Goal: Task Accomplishment & Management: Use online tool/utility

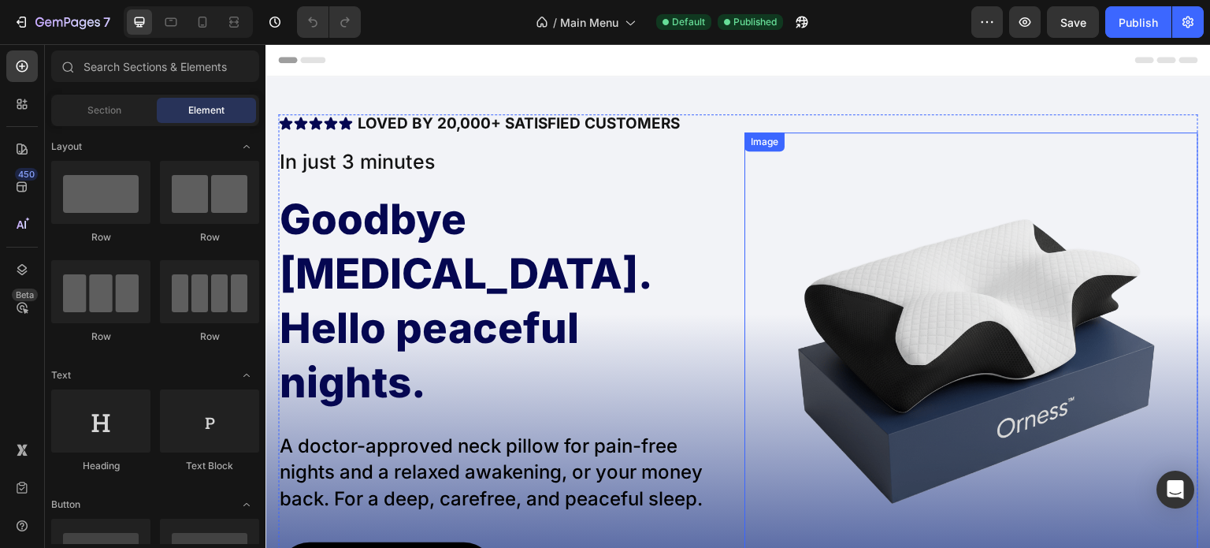
scroll to position [158, 0]
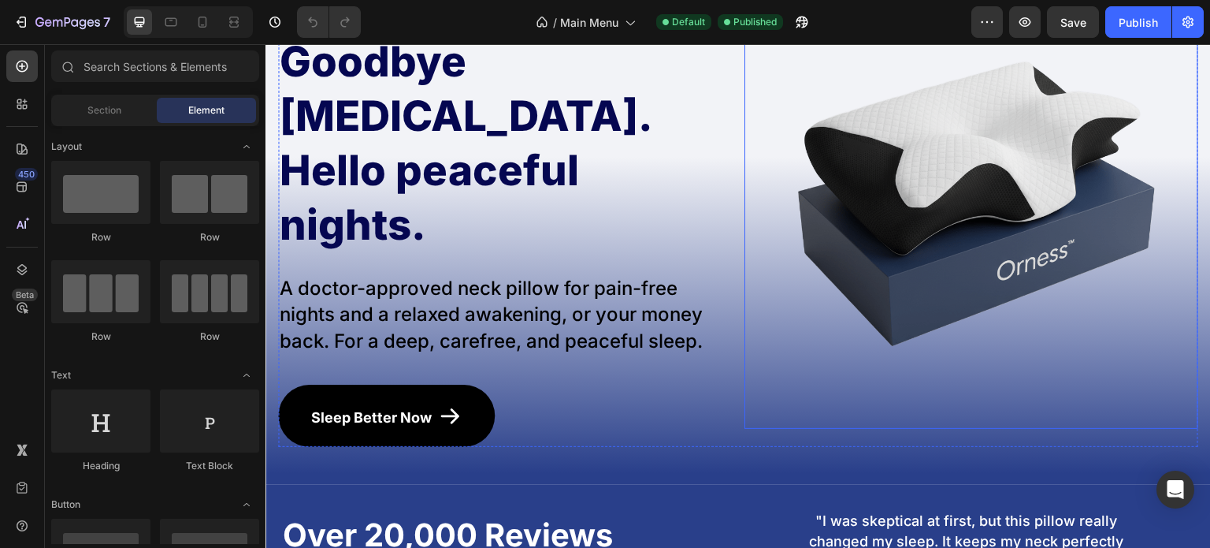
click at [938, 230] on img at bounding box center [972, 202] width 454 height 454
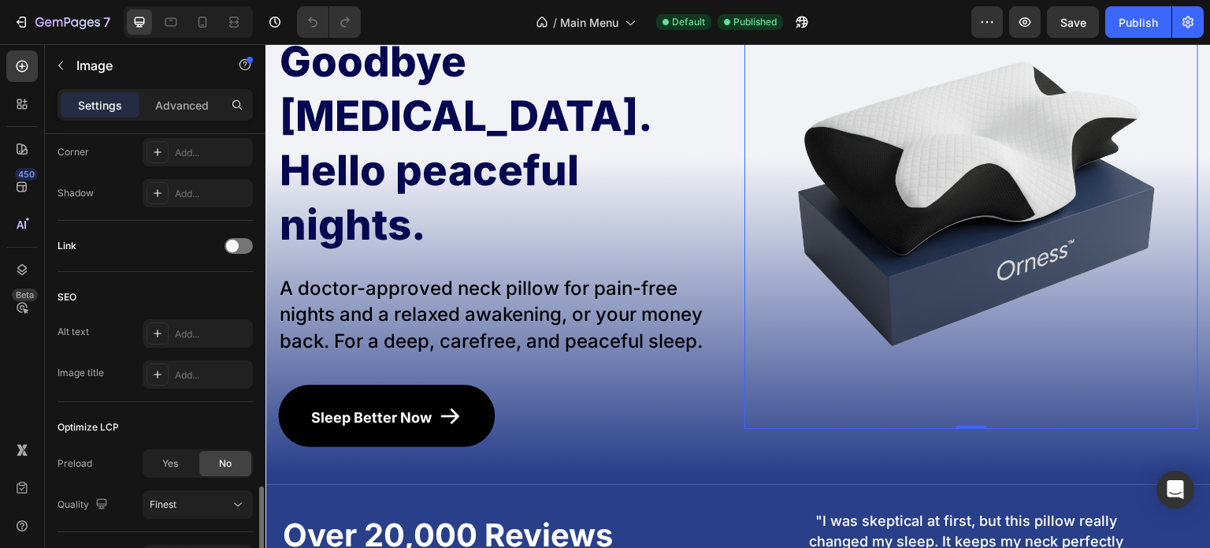
scroll to position [709, 0]
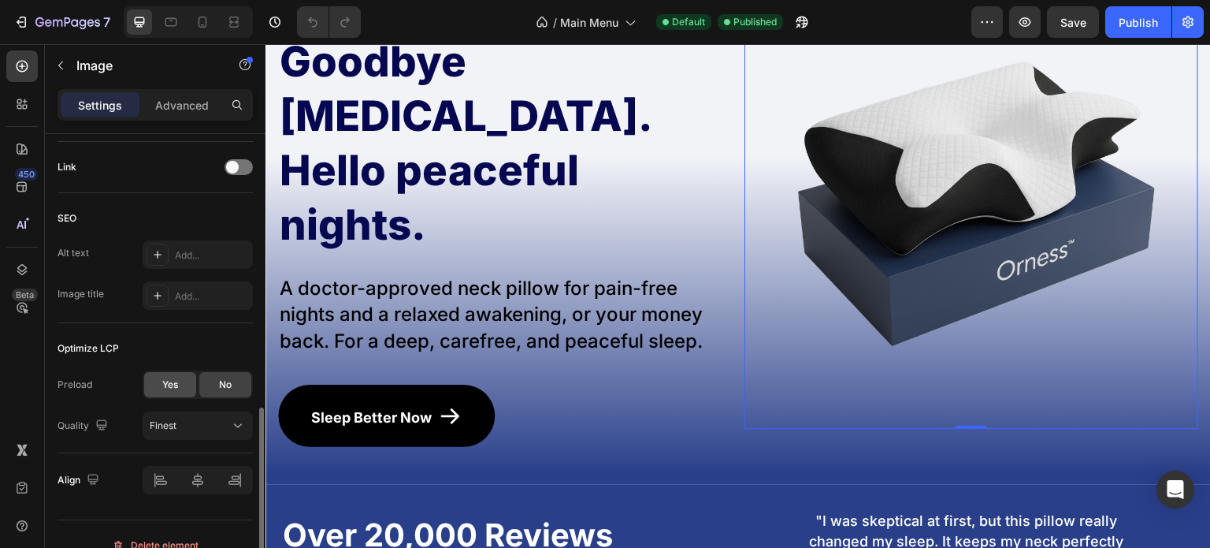
click at [165, 384] on span "Yes" at bounding box center [170, 384] width 16 height 14
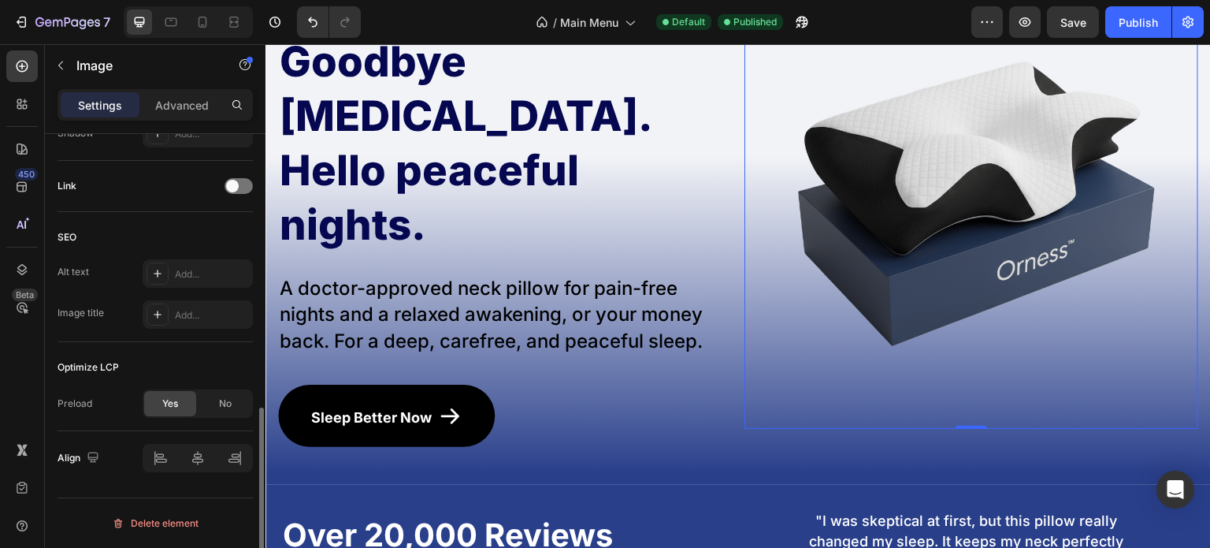
scroll to position [689, 0]
click at [106, 362] on div "Optimize LCP" at bounding box center [88, 369] width 61 height 14
drag, startPoint x: 106, startPoint y: 361, endPoint x: 86, endPoint y: 361, distance: 20.5
click at [86, 362] on div "Optimize LCP" at bounding box center [88, 369] width 61 height 14
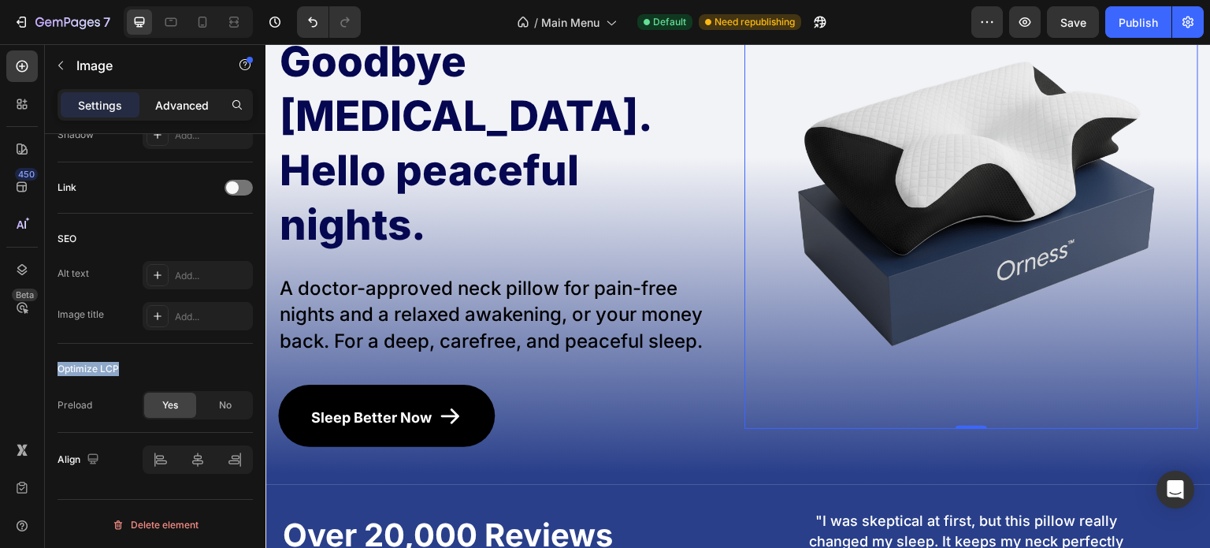
click at [189, 103] on p "Advanced" at bounding box center [182, 105] width 54 height 17
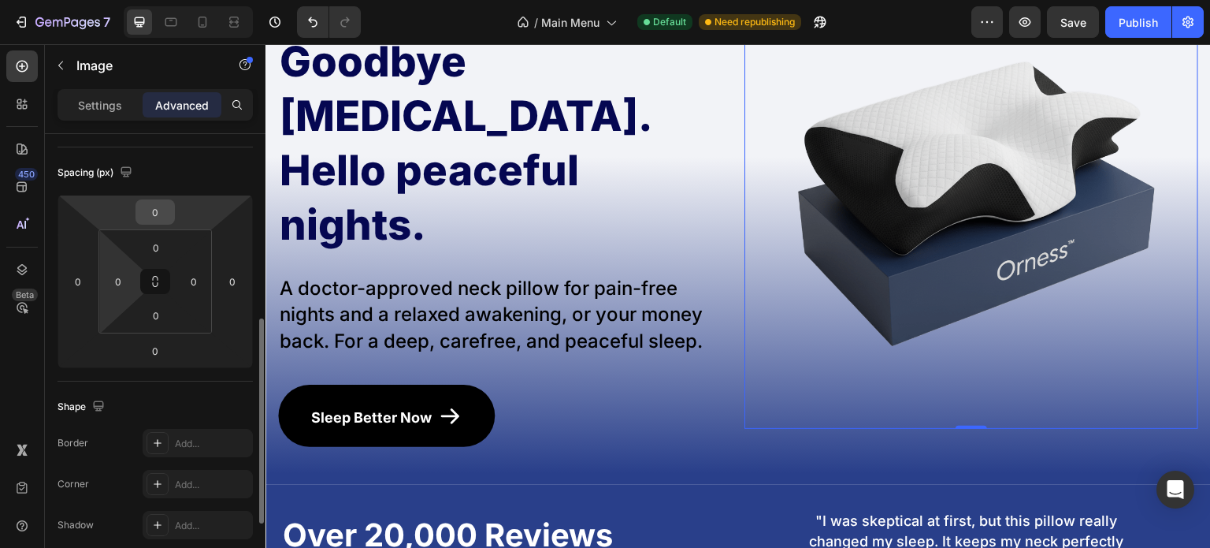
scroll to position [315, 0]
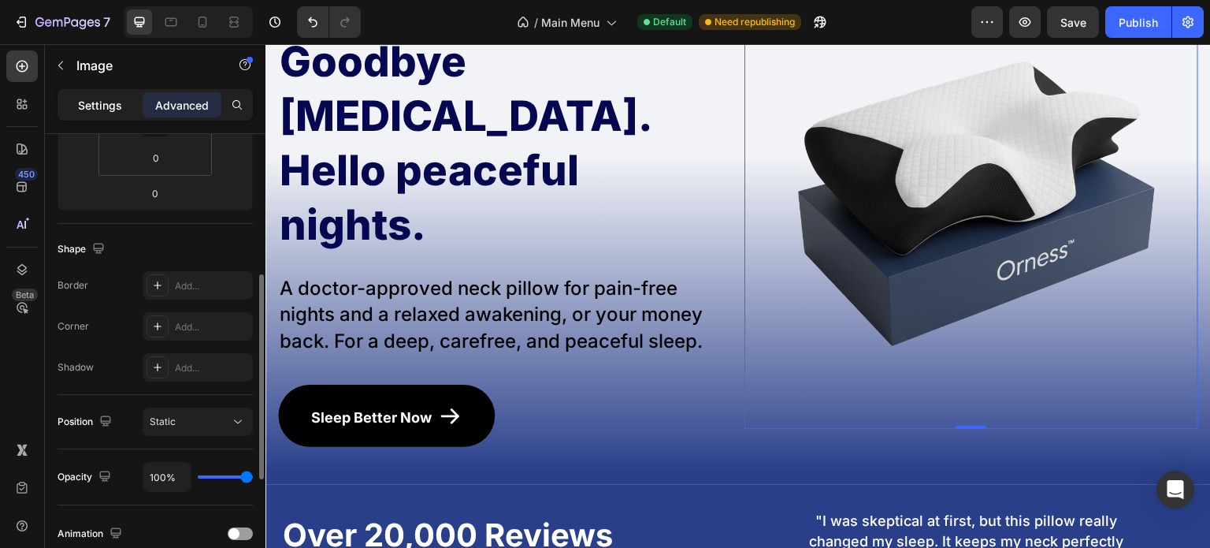
click at [127, 113] on div "Settings" at bounding box center [100, 104] width 79 height 25
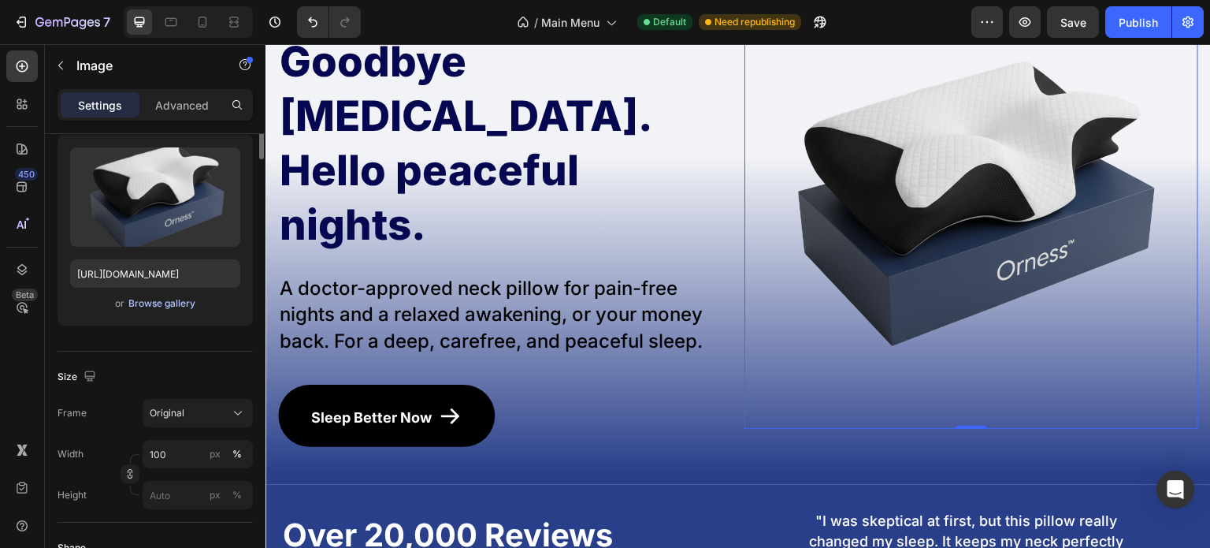
scroll to position [0, 0]
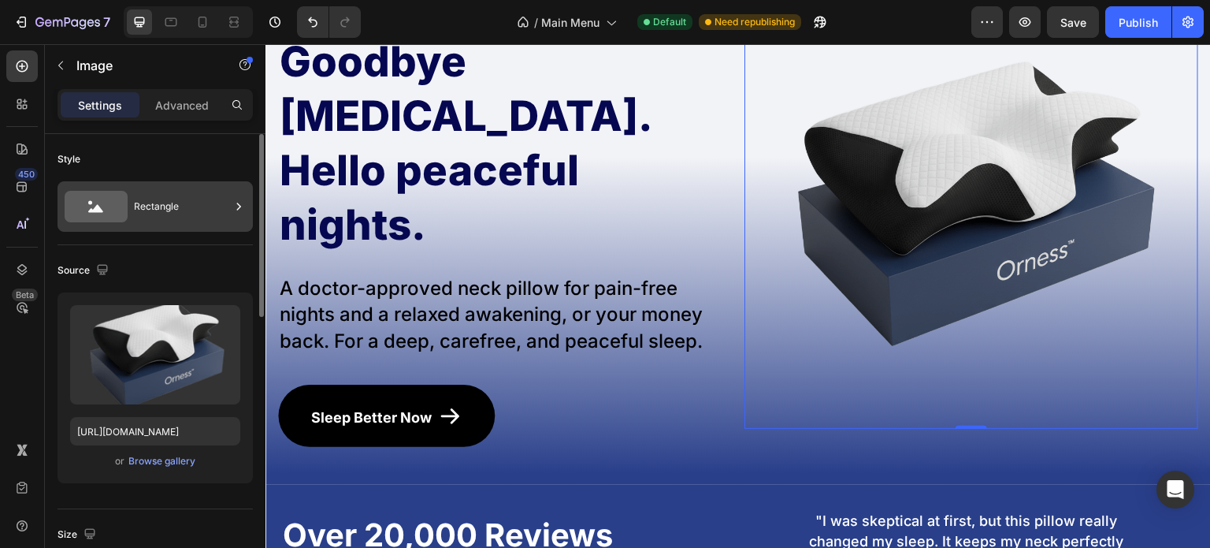
click at [169, 218] on div "Rectangle" at bounding box center [182, 206] width 96 height 36
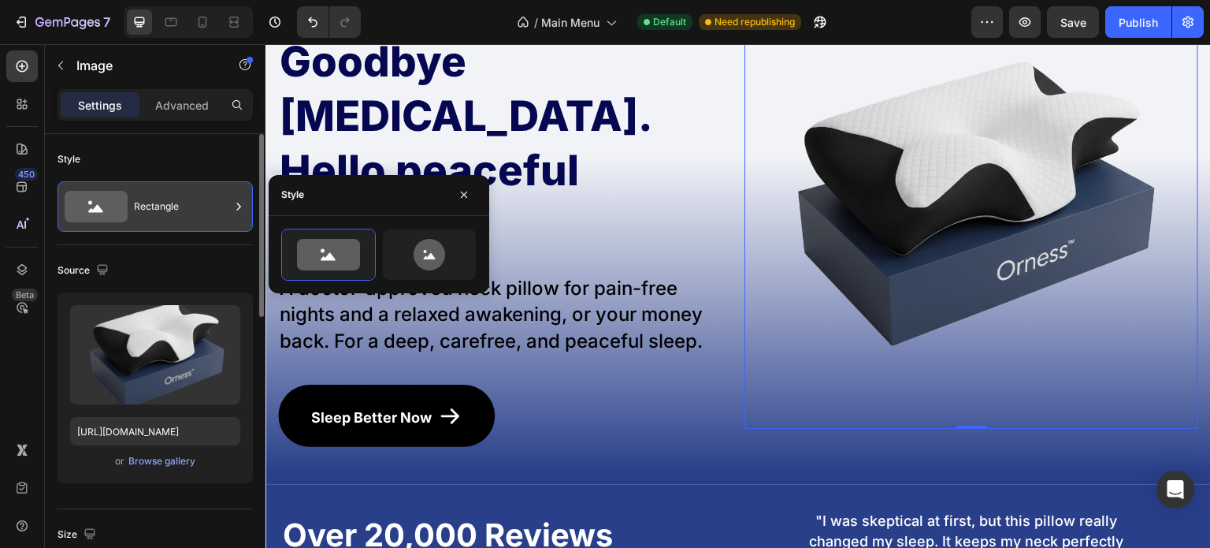
click at [202, 216] on div "Rectangle" at bounding box center [182, 206] width 96 height 36
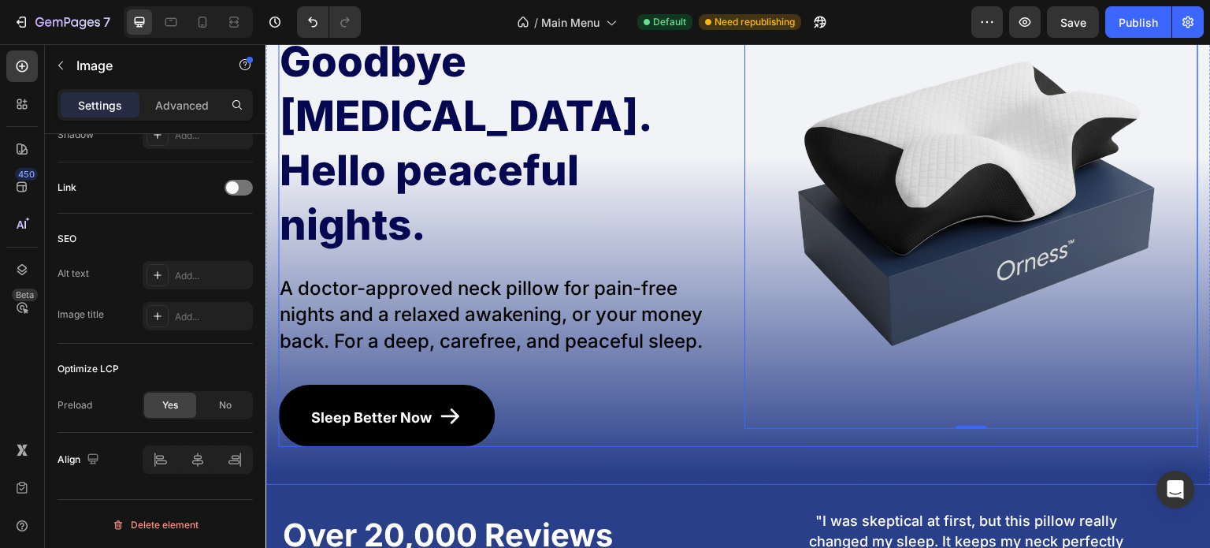
scroll to position [79, 0]
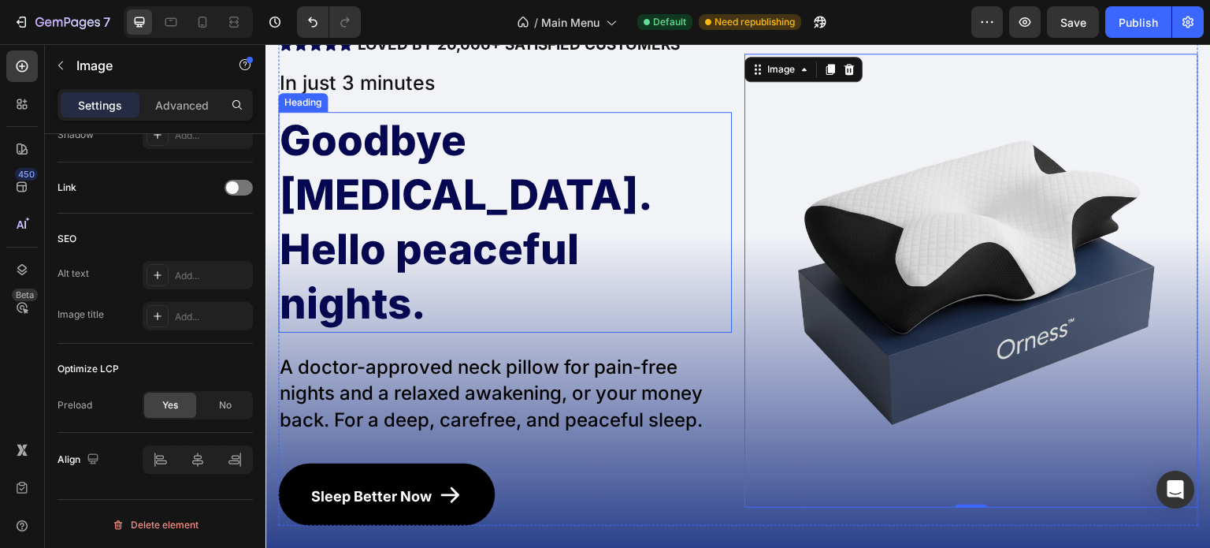
click at [479, 214] on h2 "Goodbye [MEDICAL_DATA]. Hello peaceful nights." at bounding box center [505, 222] width 454 height 221
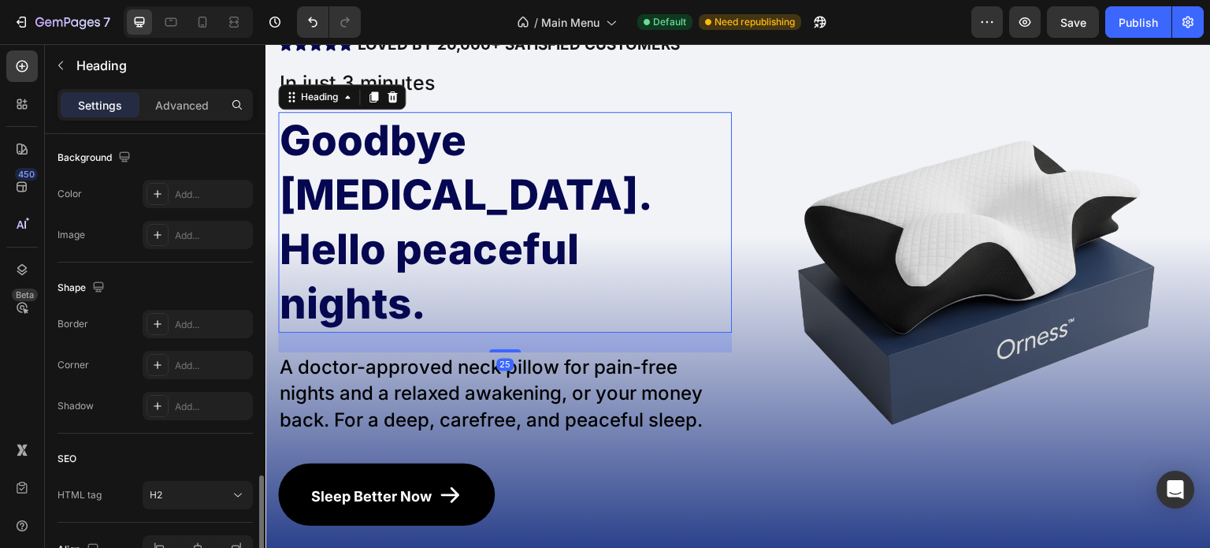
scroll to position [562, 0]
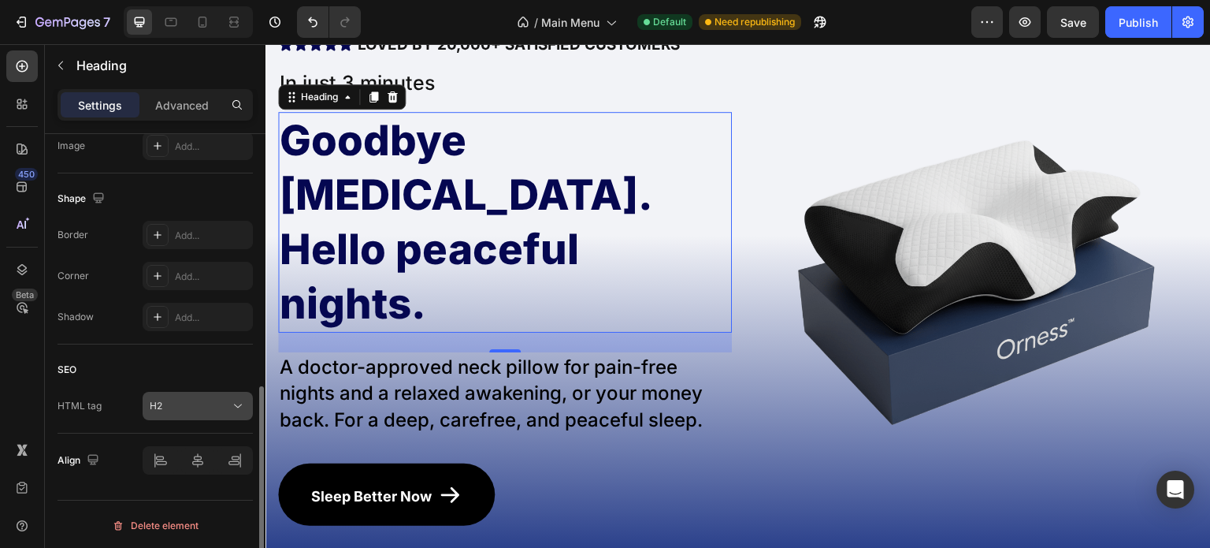
click at [188, 394] on button "H2" at bounding box center [198, 406] width 110 height 28
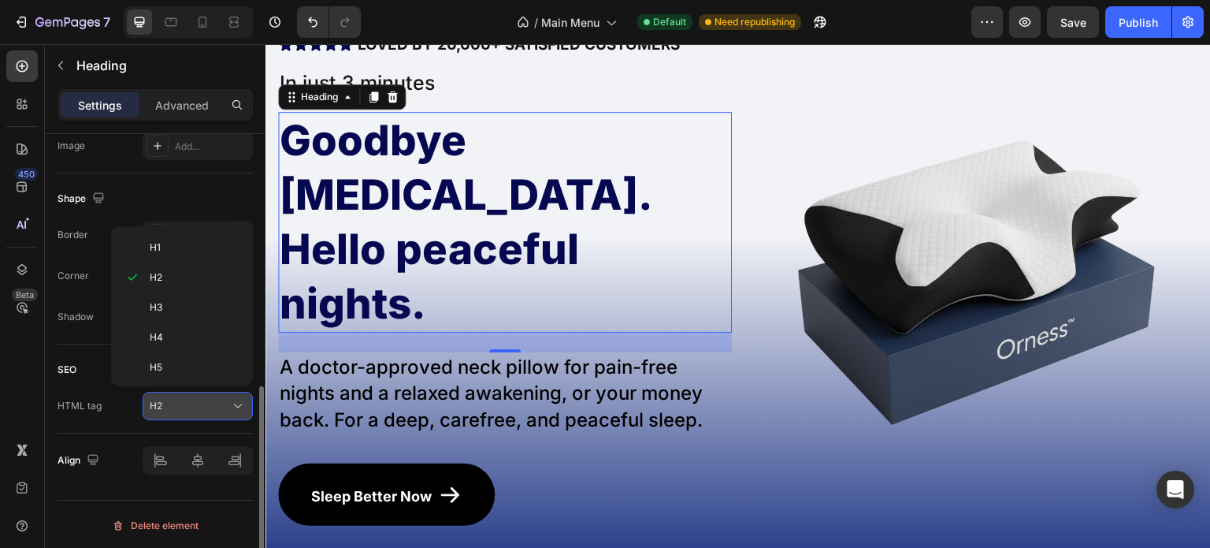
click at [188, 394] on button "H2" at bounding box center [198, 406] width 110 height 28
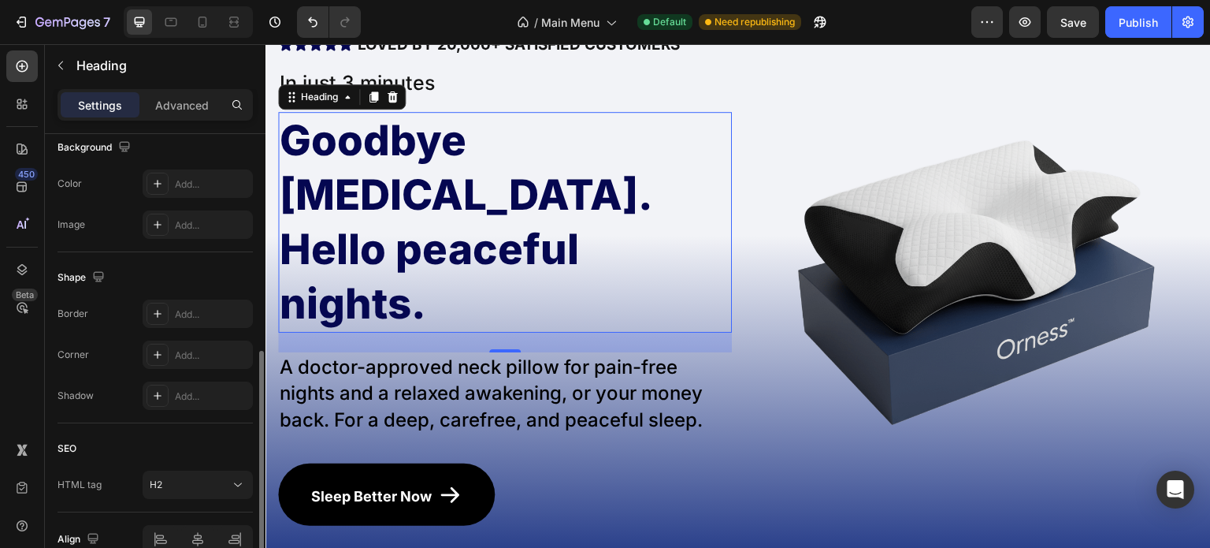
scroll to position [325, 0]
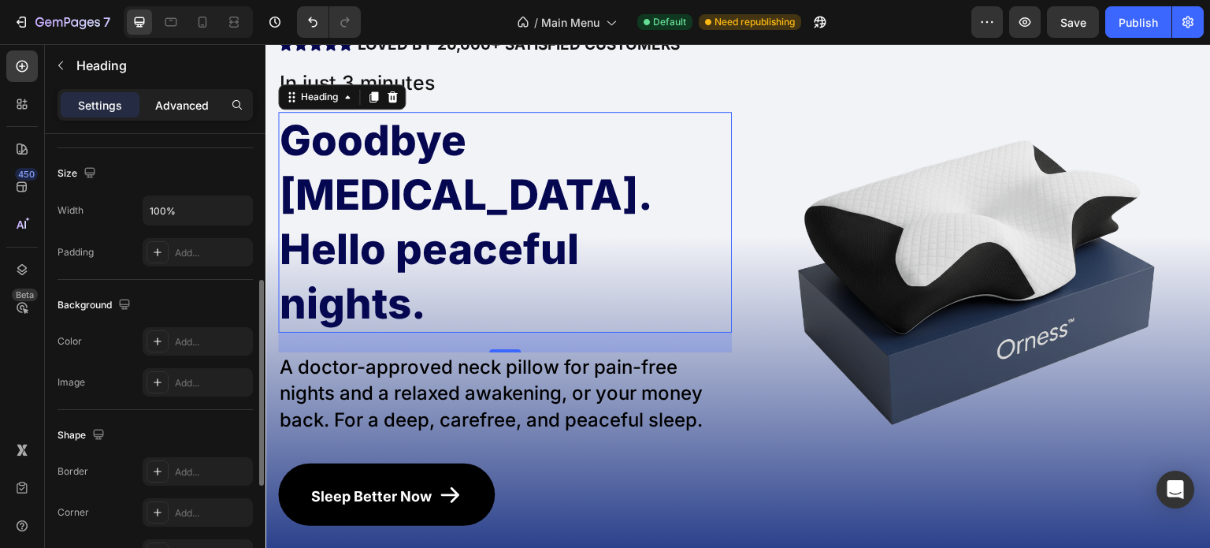
click at [188, 92] on div "Advanced" at bounding box center [182, 104] width 79 height 25
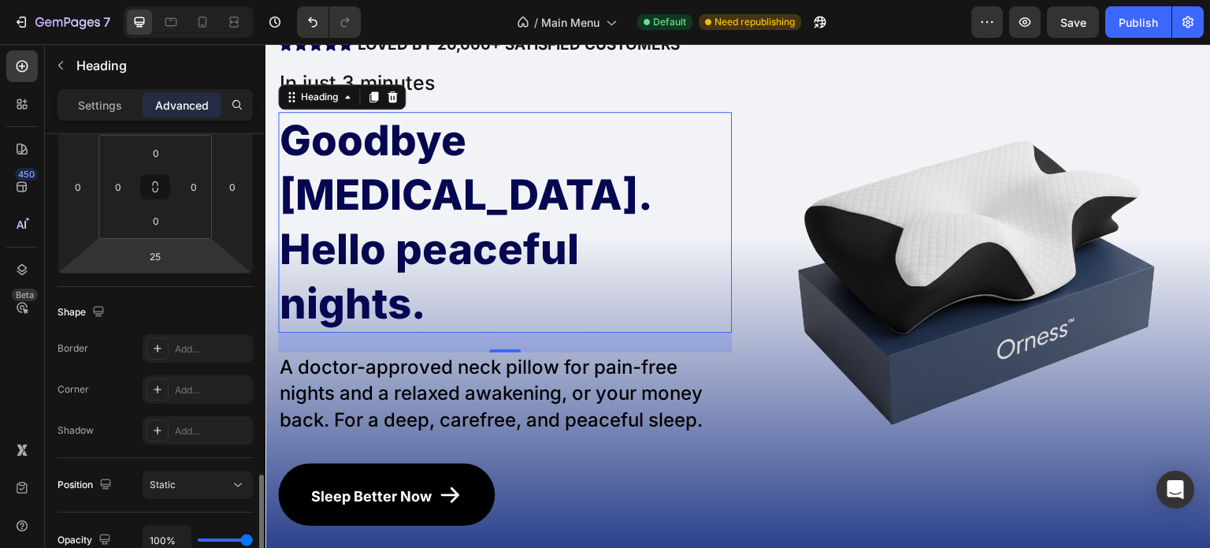
scroll to position [0, 0]
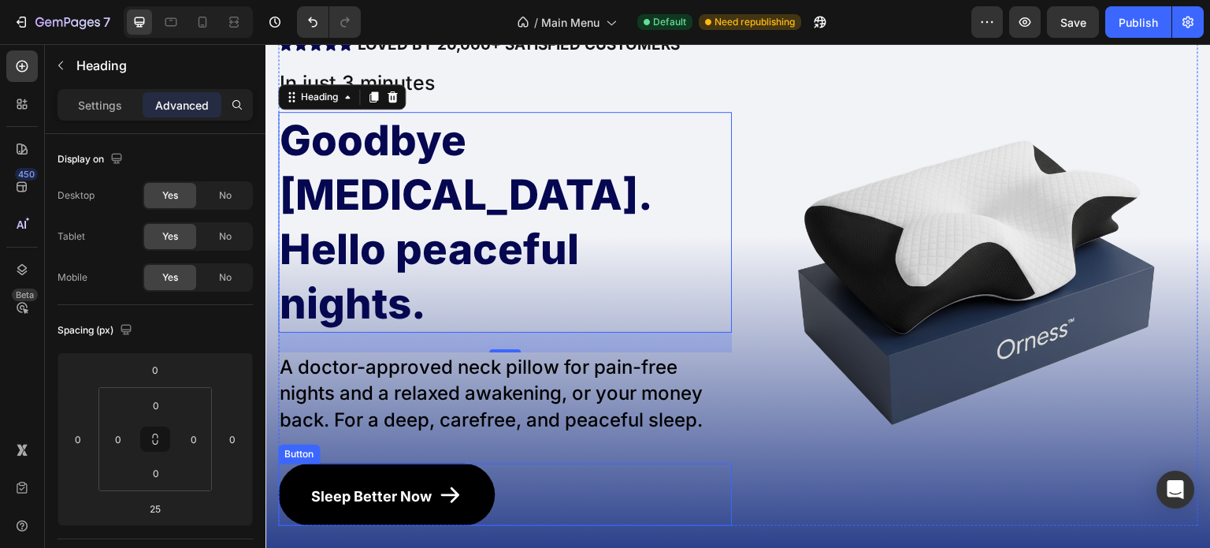
click at [597, 463] on div "Sleep Better Now Button" at bounding box center [505, 494] width 454 height 62
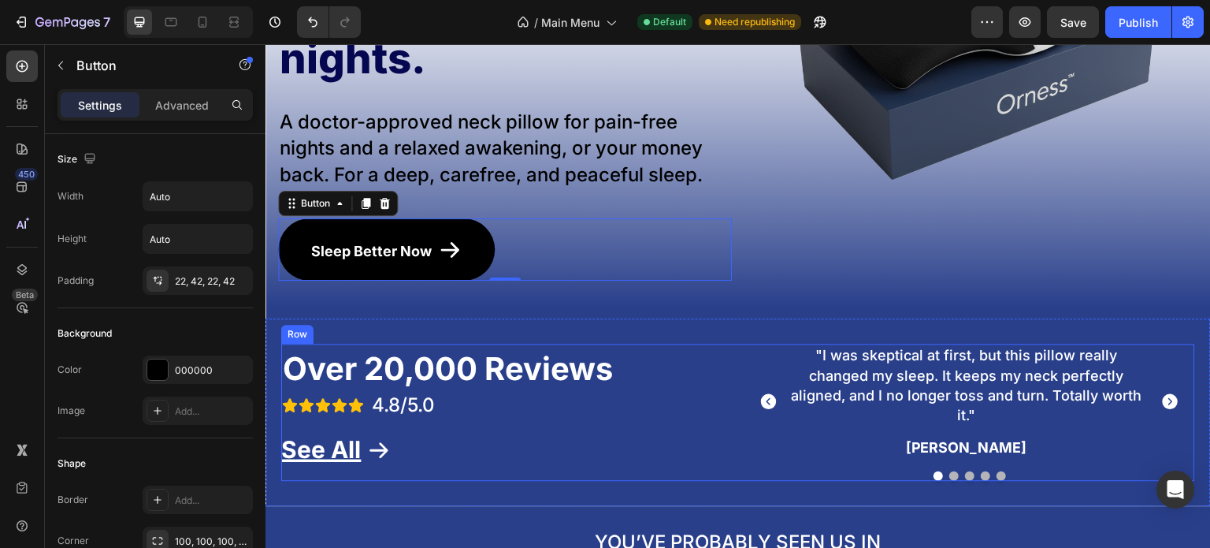
scroll to position [394, 0]
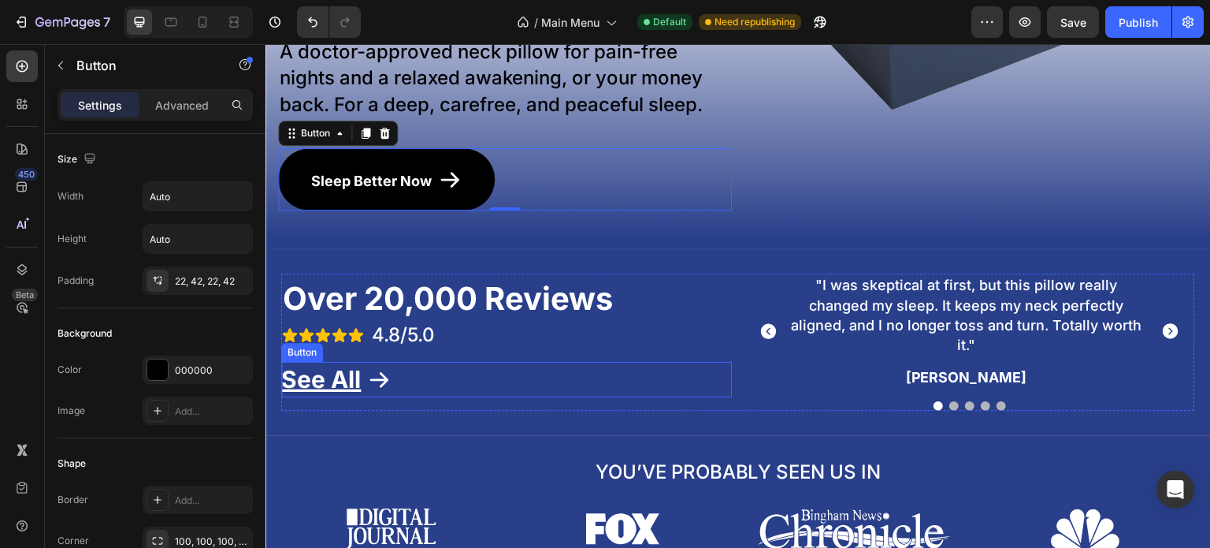
click at [540, 362] on div "See All Button" at bounding box center [506, 379] width 451 height 35
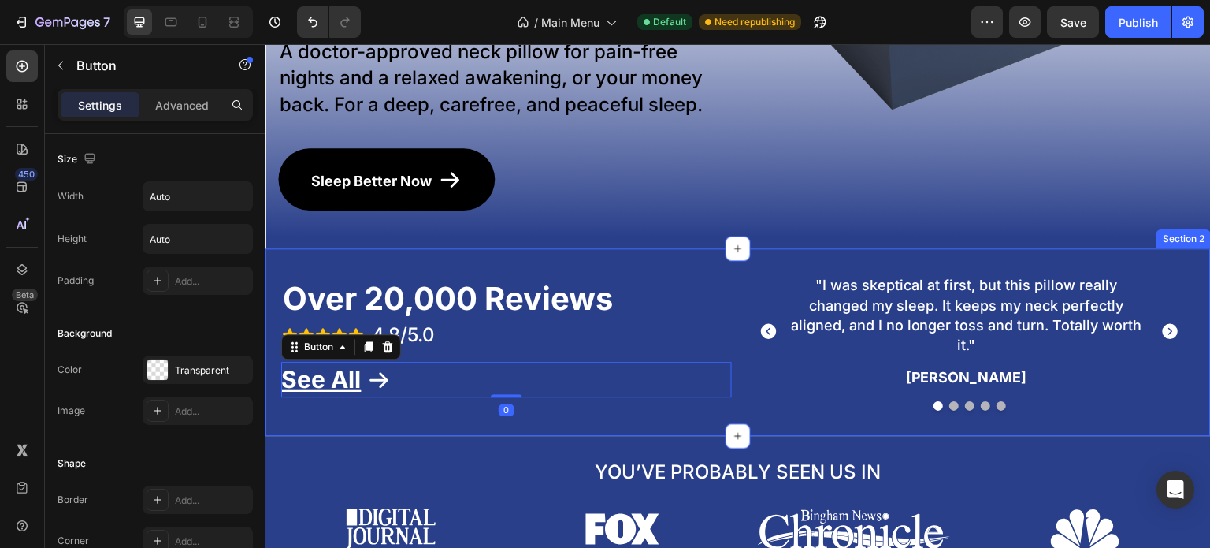
click at [700, 248] on div "Over 20,000 Reviews Text Block Icon Icon Icon Icon Icon Row 4.8/5.0 Text Block …" at bounding box center [739, 342] width 946 height 188
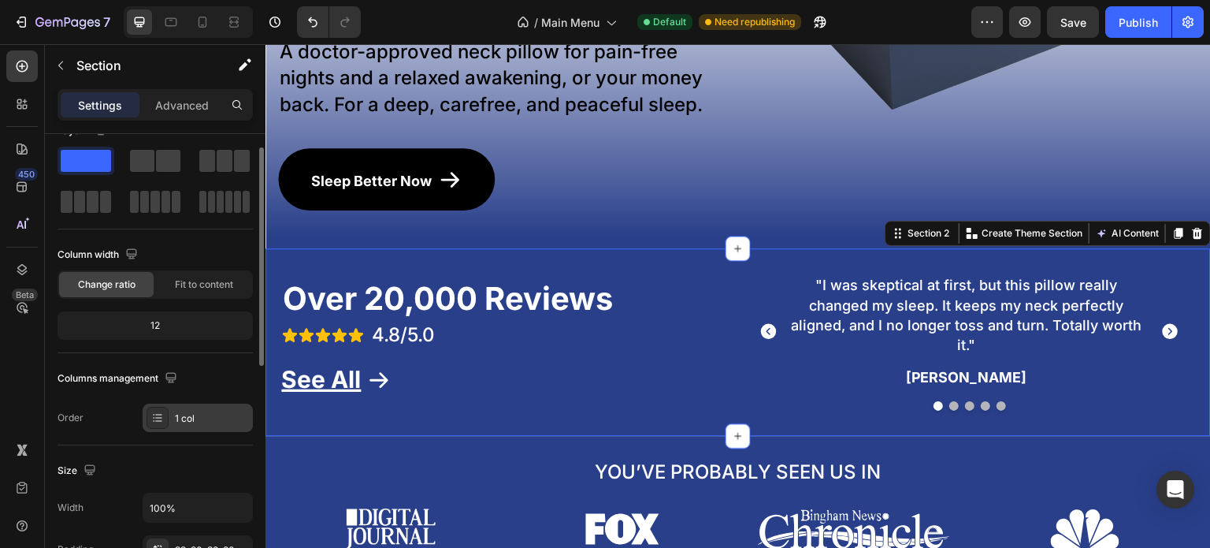
scroll to position [0, 0]
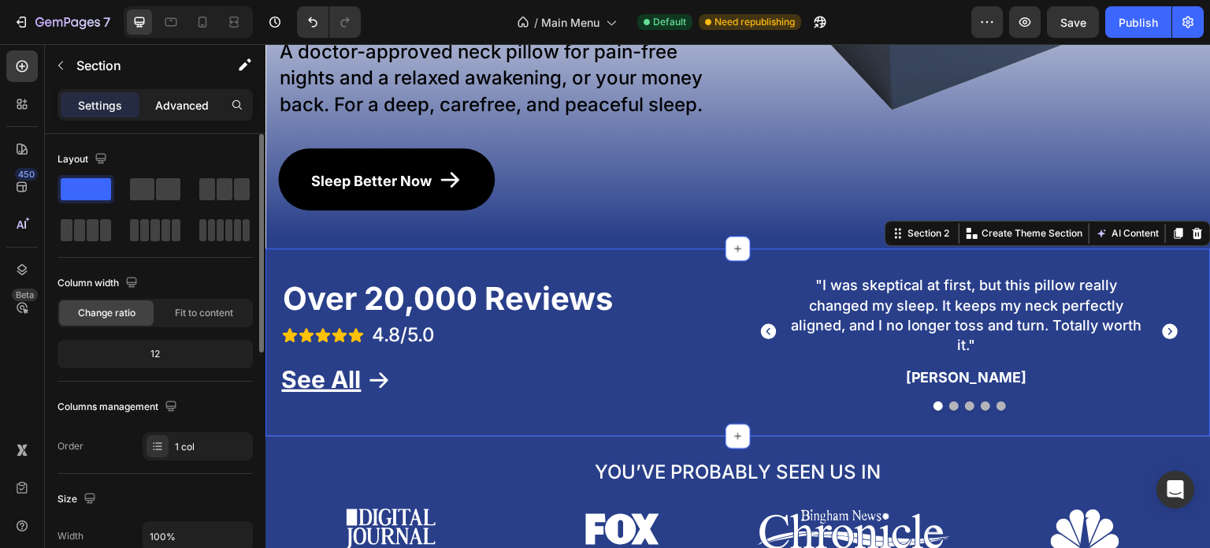
click at [177, 112] on p "Advanced" at bounding box center [182, 105] width 54 height 17
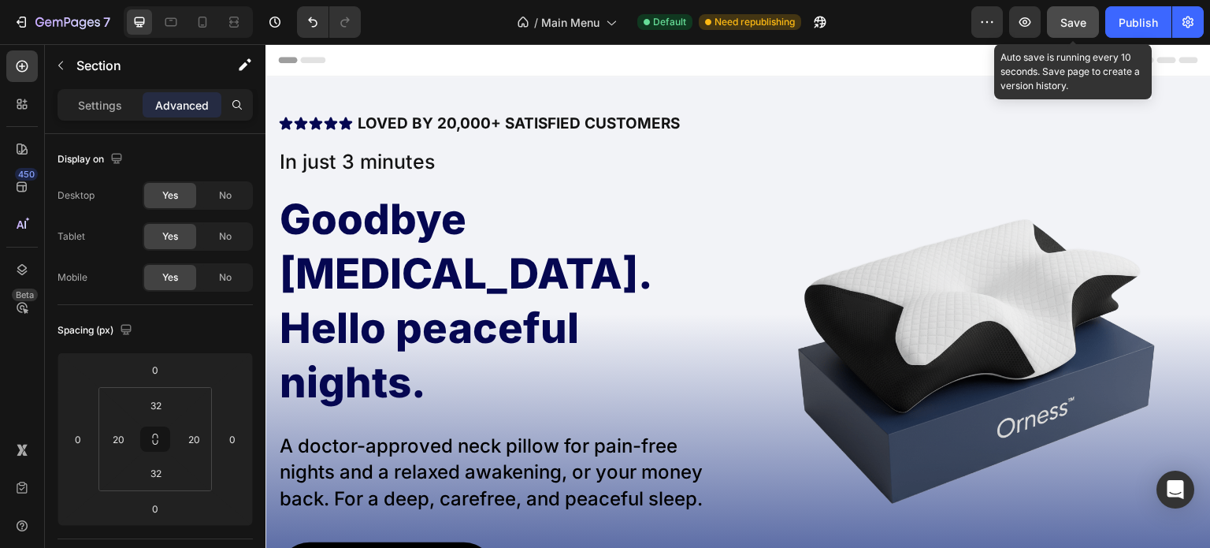
click at [1076, 30] on div "Save" at bounding box center [1074, 22] width 26 height 17
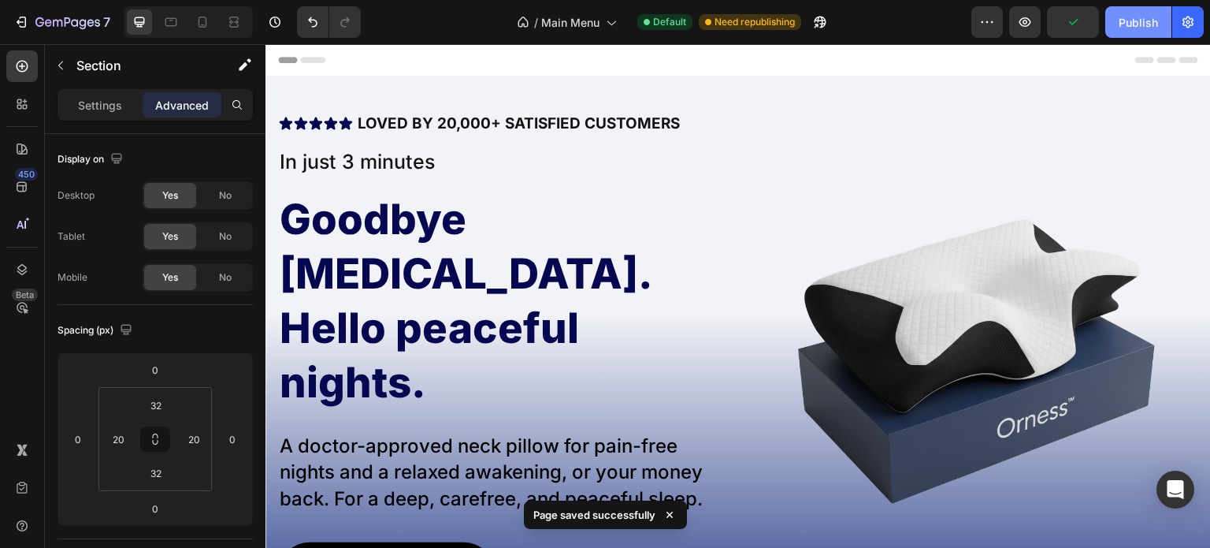
click at [1124, 24] on div "Publish" at bounding box center [1138, 22] width 39 height 17
